Goal: Use online tool/utility: Utilize a website feature to perform a specific function

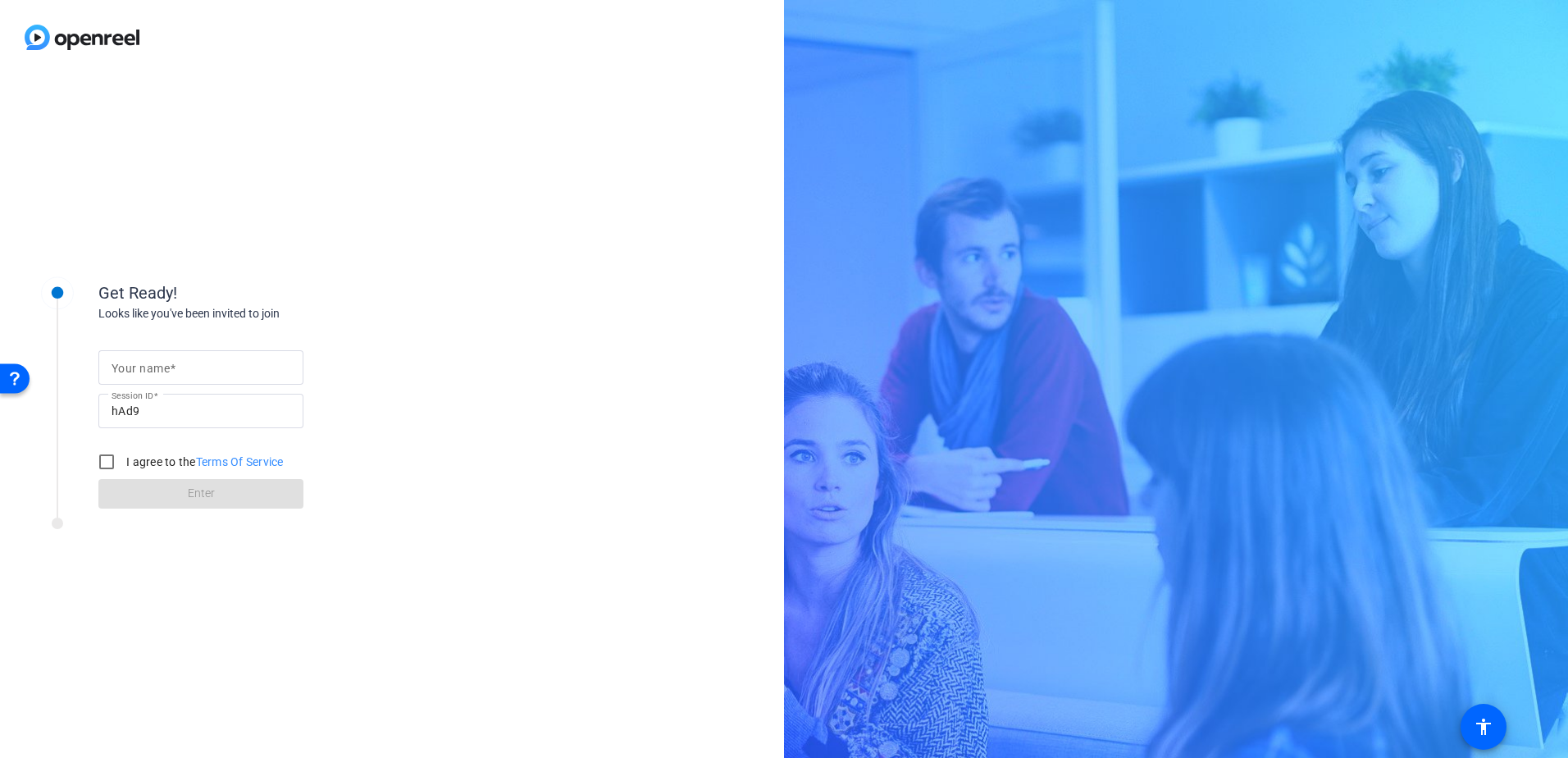
click at [178, 363] on input "Your name" at bounding box center [200, 367] width 178 height 19
type input "[PERSON_NAME]"
click at [101, 462] on input "I agree to the Terms Of Service" at bounding box center [107, 461] width 33 height 33
checkbox input "true"
click at [201, 497] on span "Enter" at bounding box center [201, 493] width 27 height 17
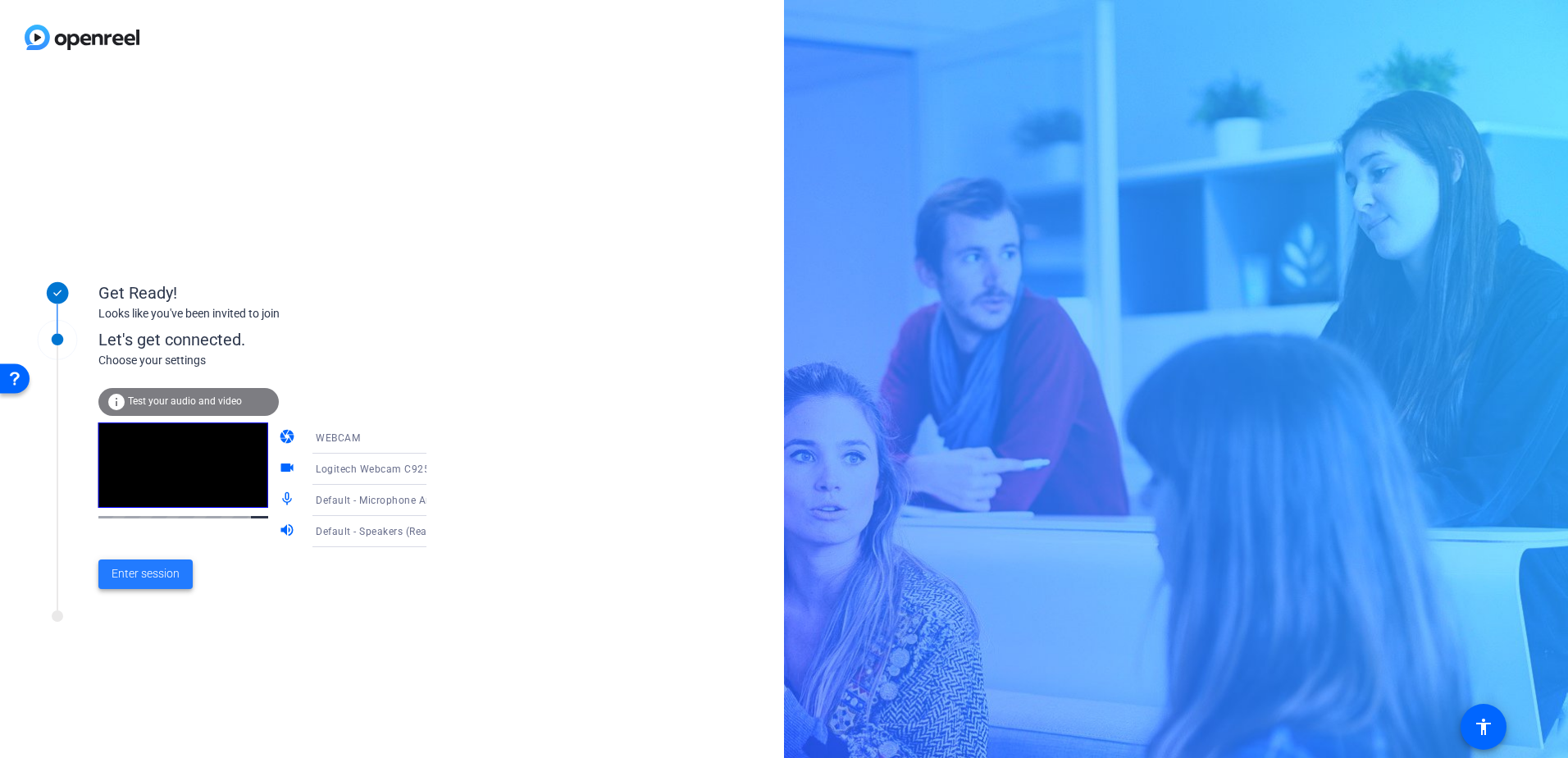
click at [148, 570] on span "Enter session" at bounding box center [146, 573] width 68 height 17
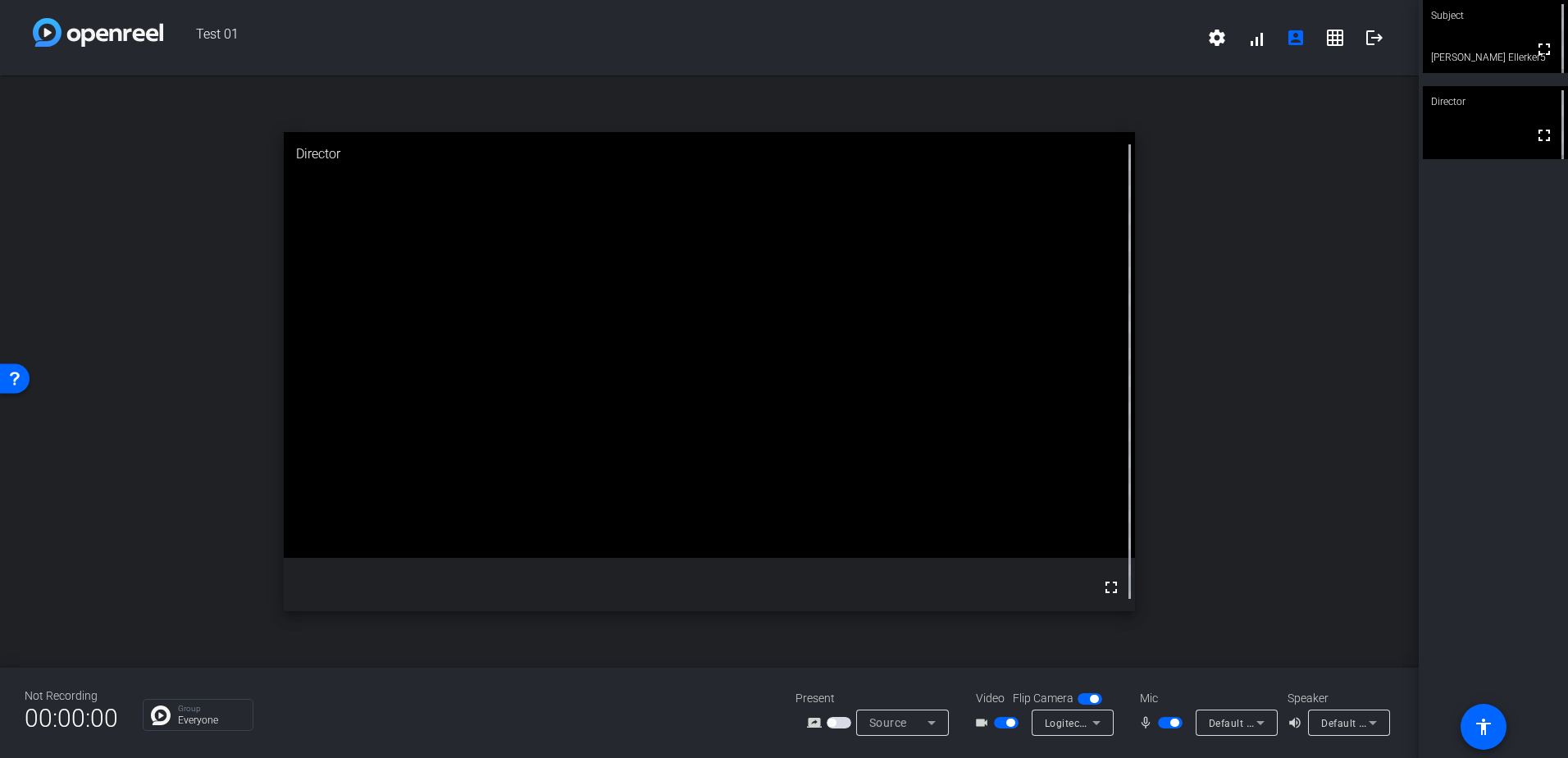
click at [1165, 720] on span "button" at bounding box center [1170, 722] width 25 height 12
click at [1208, 40] on mat-icon "settings" at bounding box center [1217, 37] width 19 height 19
click at [1462, 300] on div at bounding box center [784, 379] width 1568 height 758
click at [1098, 721] on icon at bounding box center [1096, 722] width 8 height 4
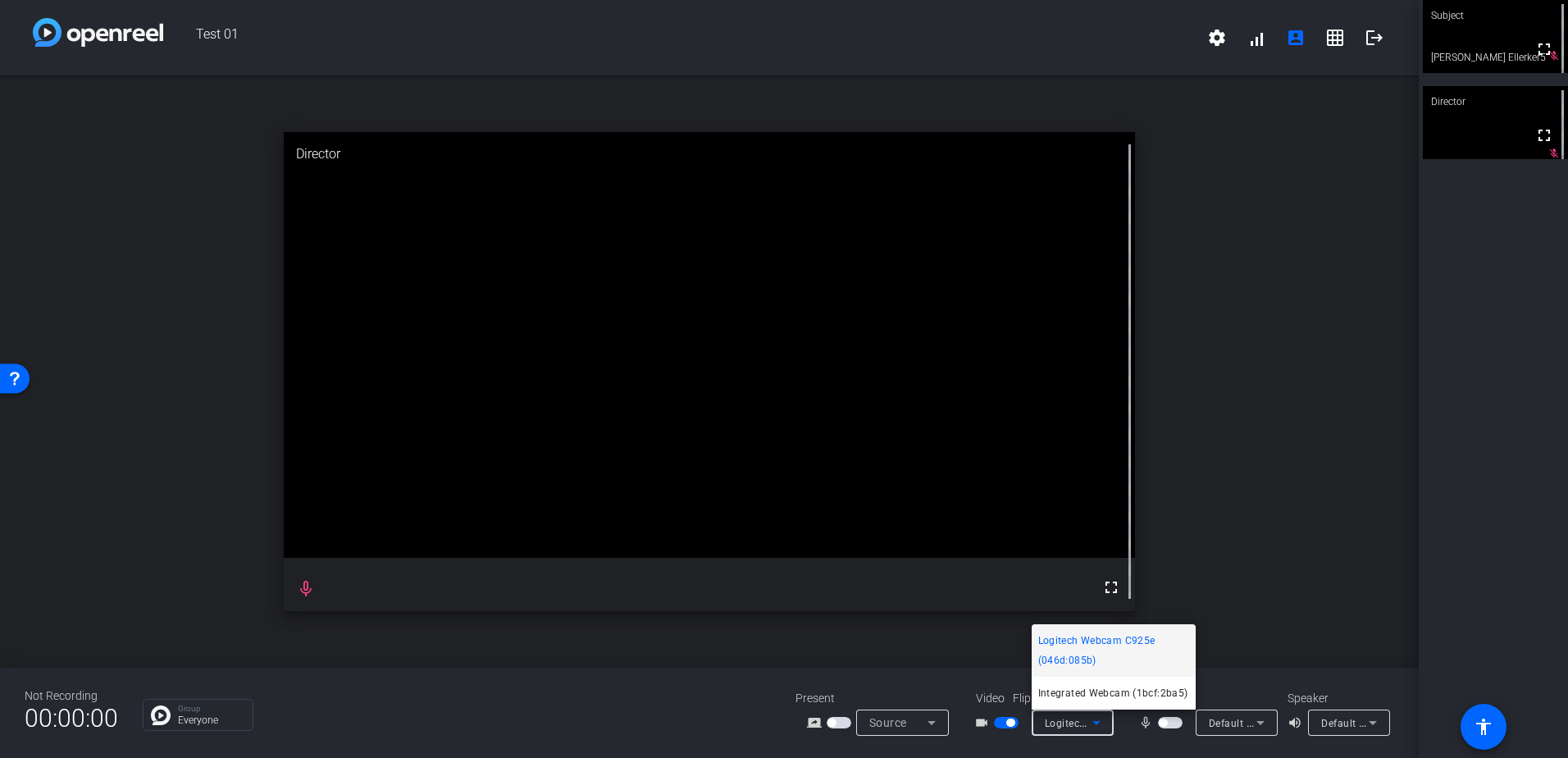
click at [1202, 576] on div at bounding box center [784, 379] width 1568 height 758
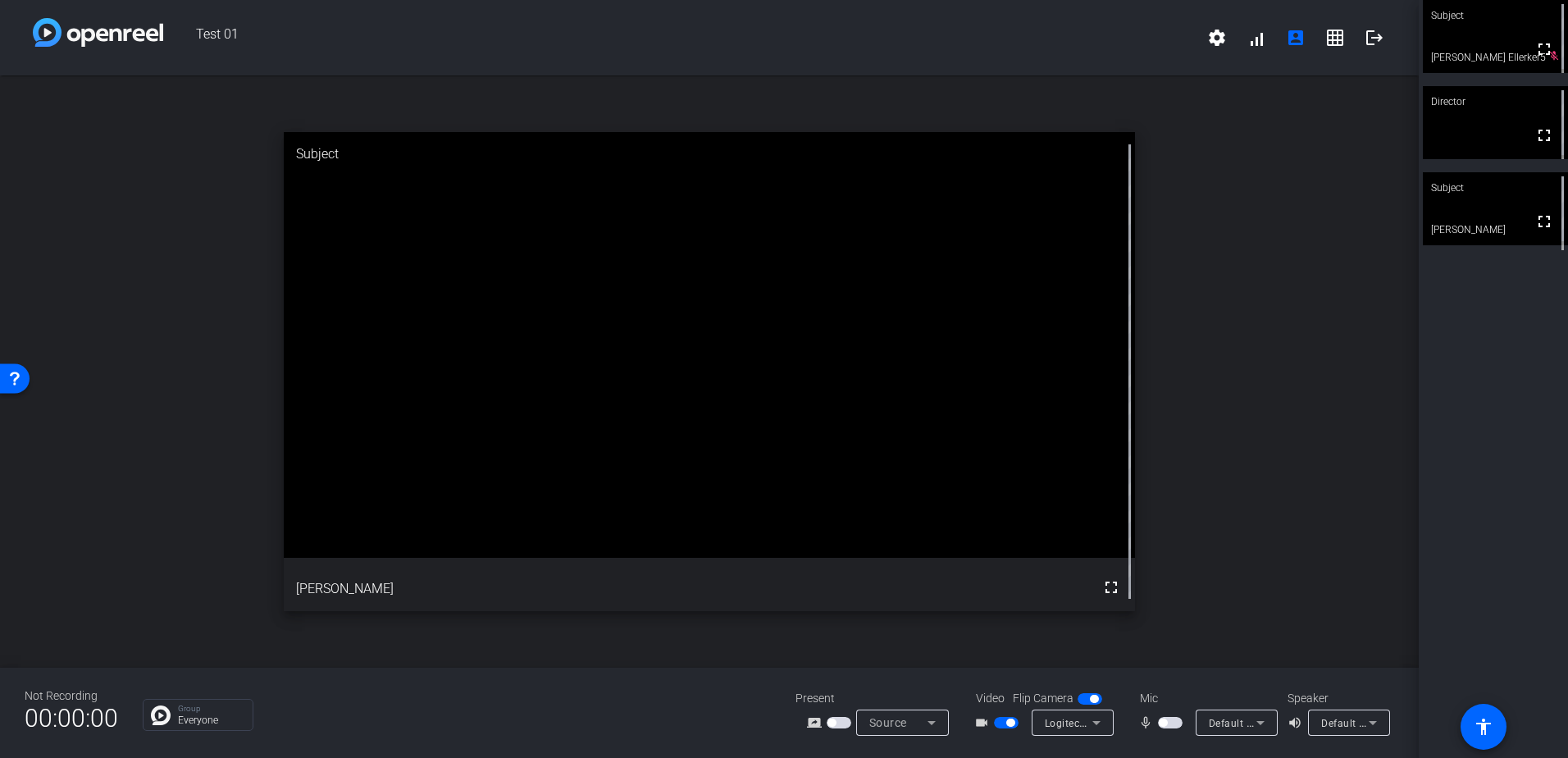
click at [1172, 723] on span "button" at bounding box center [1170, 722] width 25 height 12
